Goal: Task Accomplishment & Management: Manage account settings

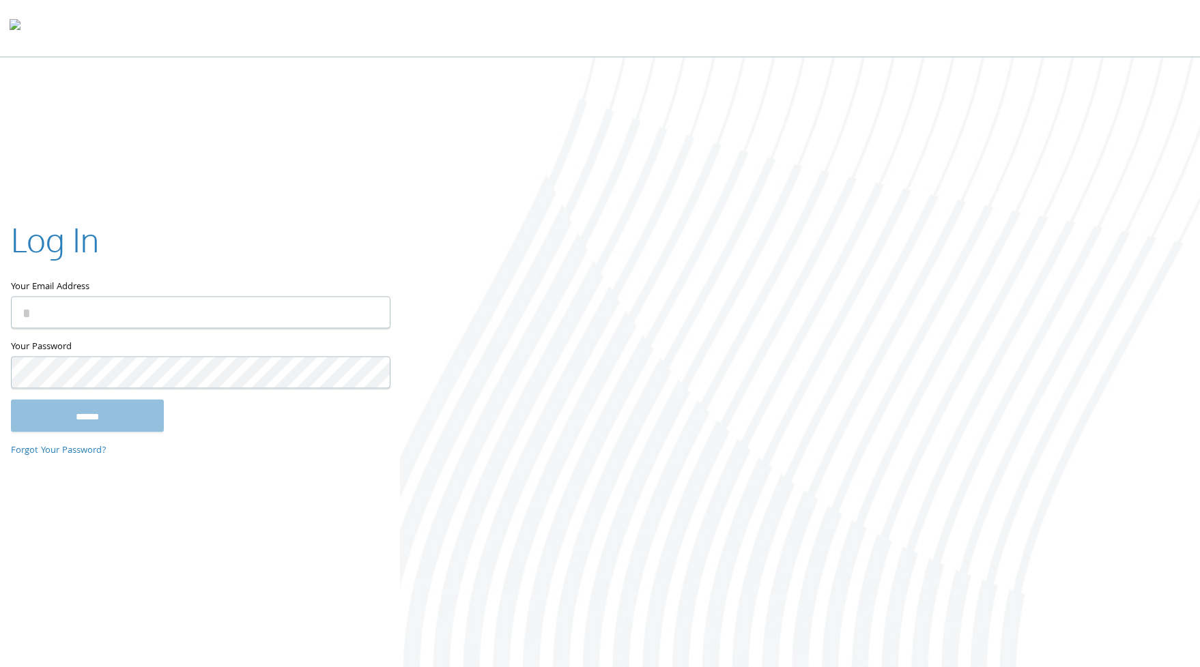
type input "**********"
click at [31, 487] on div "**********" at bounding box center [600, 363] width 1200 height 613
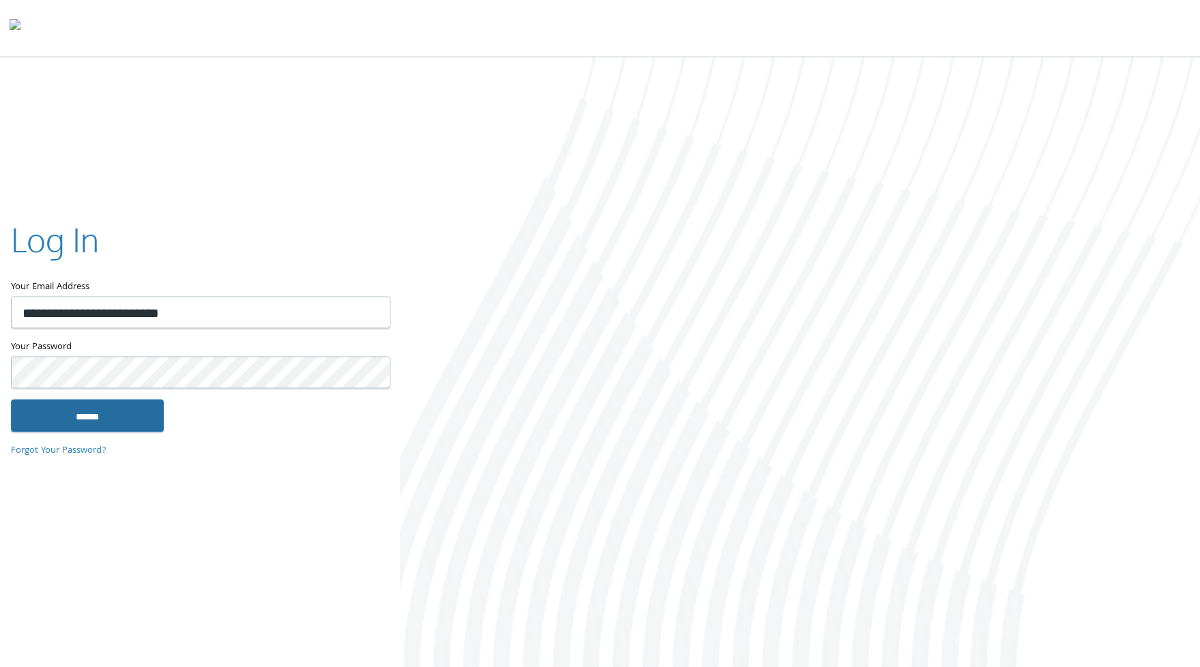
click at [89, 426] on input "******" at bounding box center [87, 416] width 153 height 33
